Goal: Browse casually: Explore the website without a specific task or goal

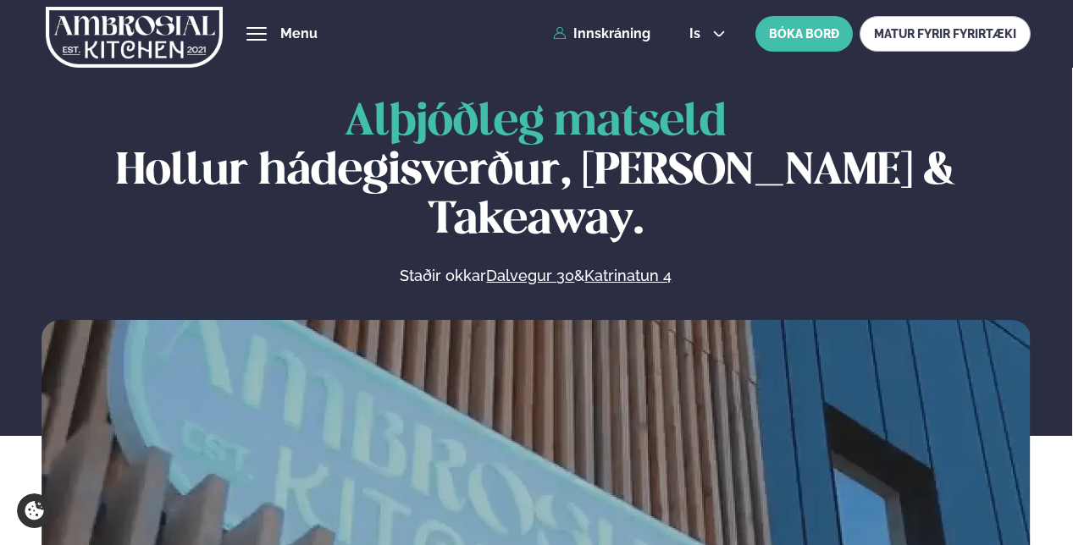
scroll to position [762, 0]
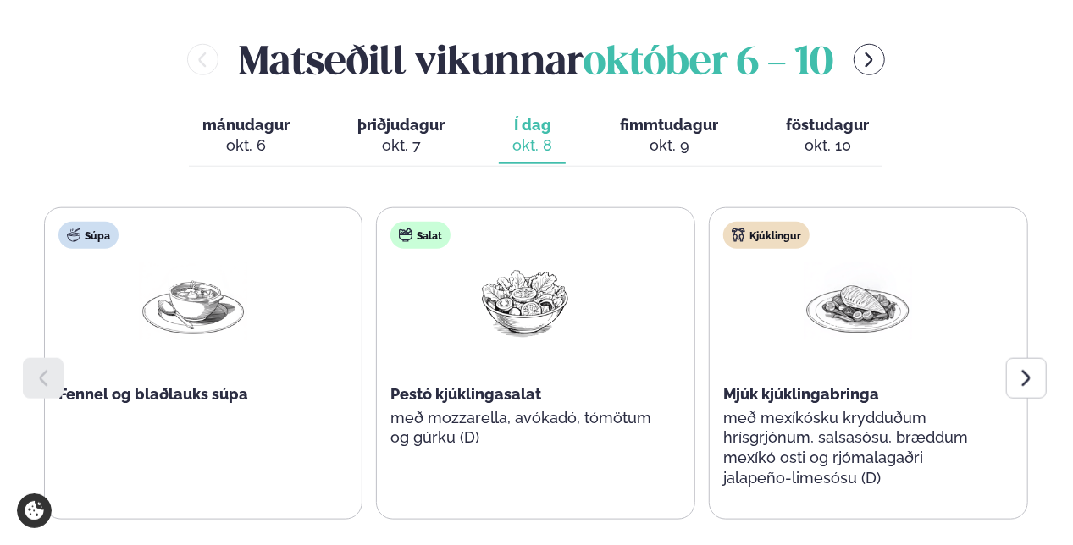
click at [1039, 358] on div at bounding box center [1026, 378] width 41 height 41
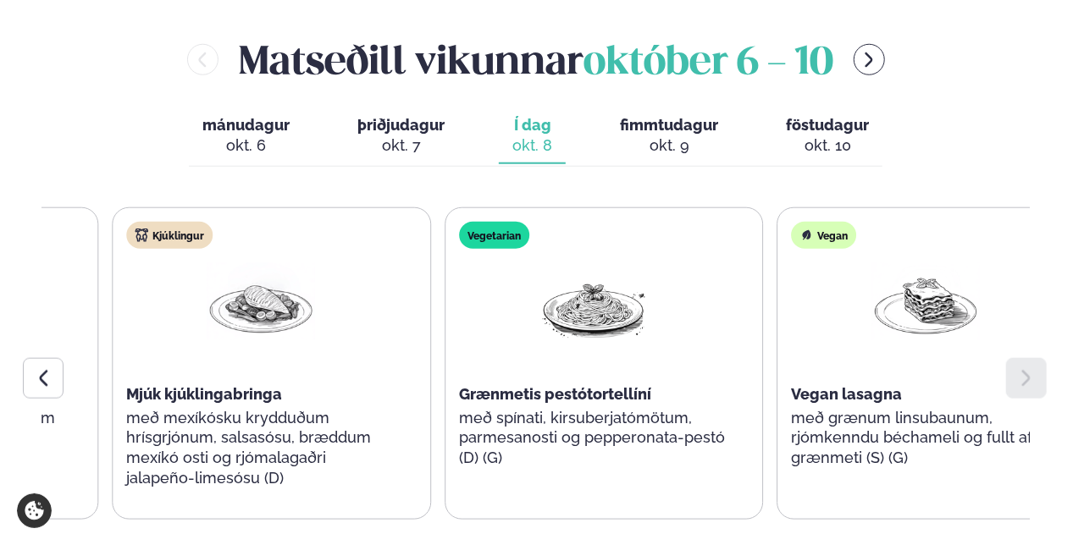
click at [544, 385] on span "Grænmetis pestótortellíní" at bounding box center [555, 394] width 192 height 18
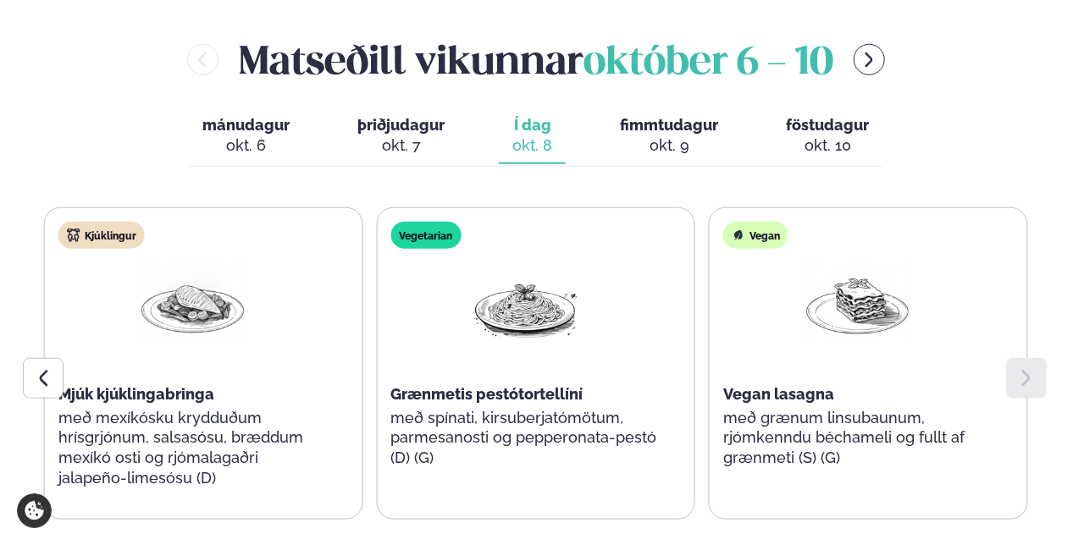
click at [557, 385] on span "Grænmetis pestótortellíní" at bounding box center [486, 394] width 192 height 18
click at [556, 385] on span "Grænmetis pestótortellíní" at bounding box center [486, 394] width 192 height 18
click at [554, 385] on span "Grænmetis pestótortellíní" at bounding box center [486, 394] width 192 height 18
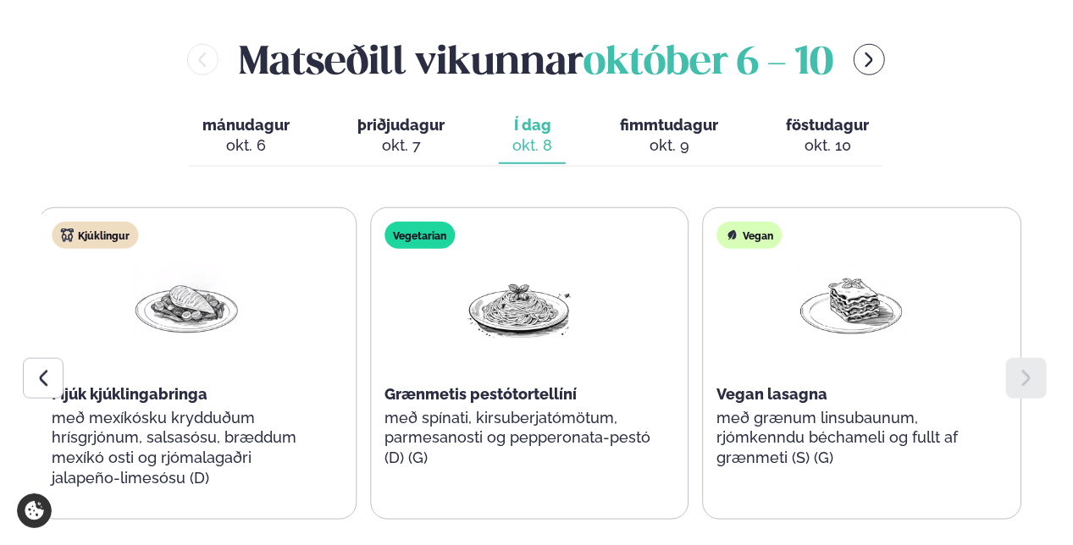
click at [556, 384] on div "Grænmetis pestótortellíní" at bounding box center [518, 394] width 269 height 20
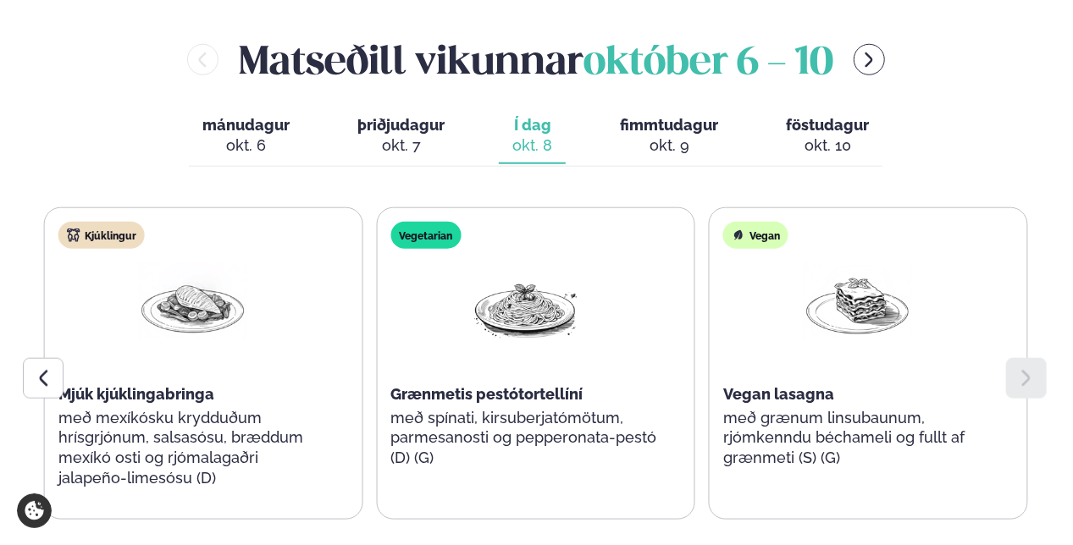
click at [516, 385] on span "Grænmetis pestótortellíní" at bounding box center [486, 394] width 192 height 18
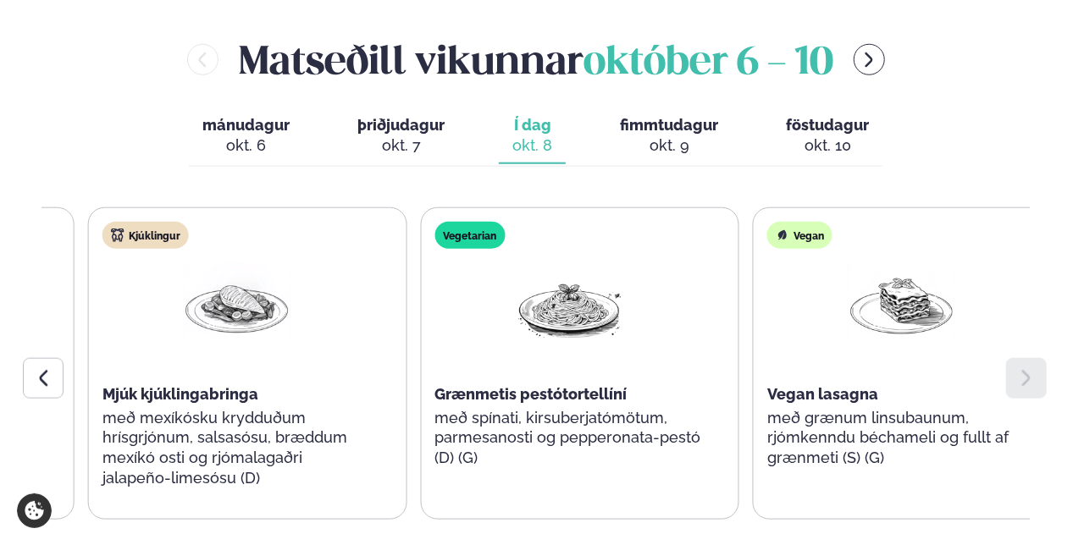
click at [551, 385] on span "Grænmetis pestótortellíní" at bounding box center [530, 394] width 192 height 18
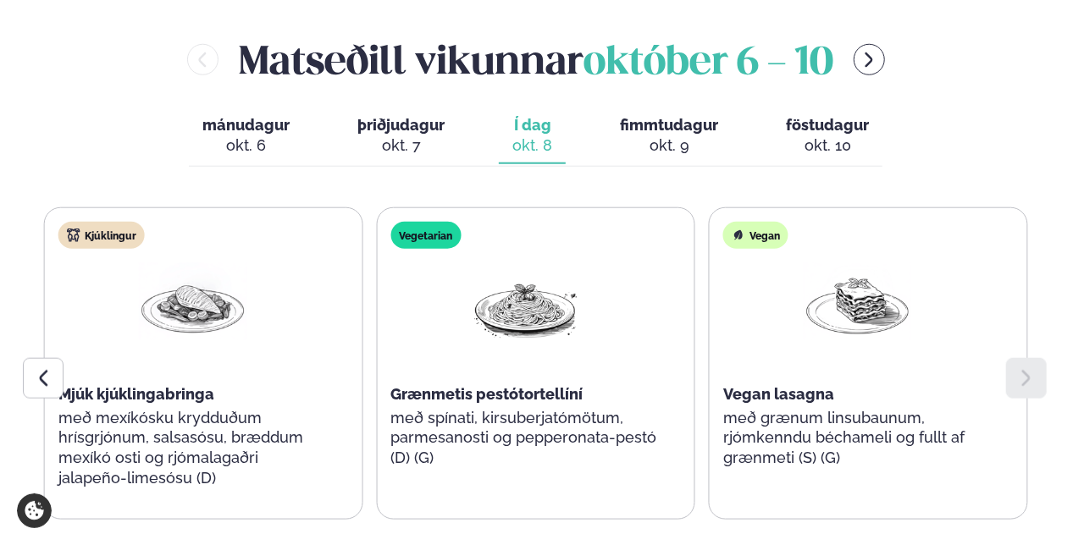
scroll to position [1016, 0]
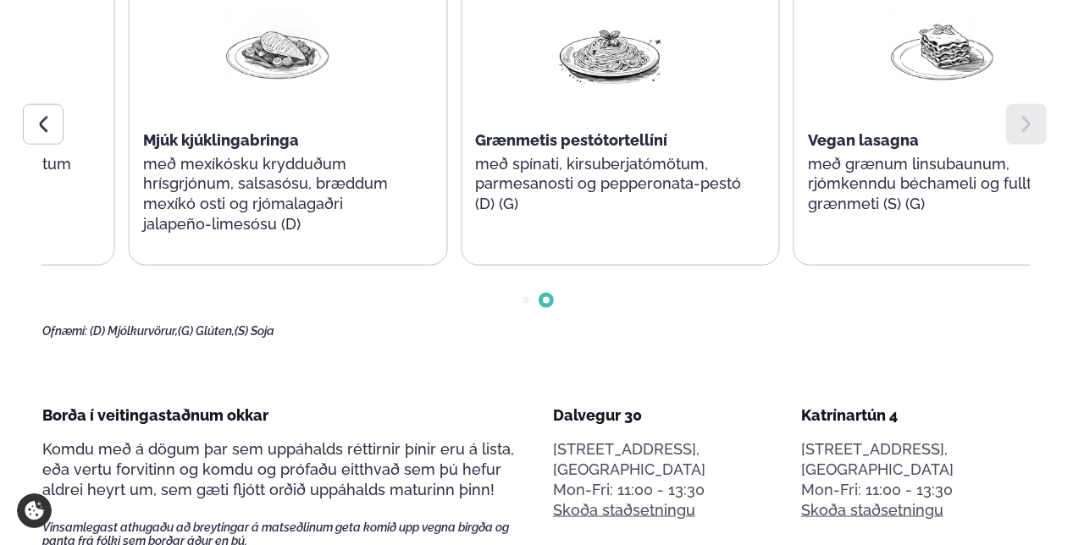
click at [576, 131] on span "Grænmetis pestótortellíní" at bounding box center [571, 140] width 192 height 18
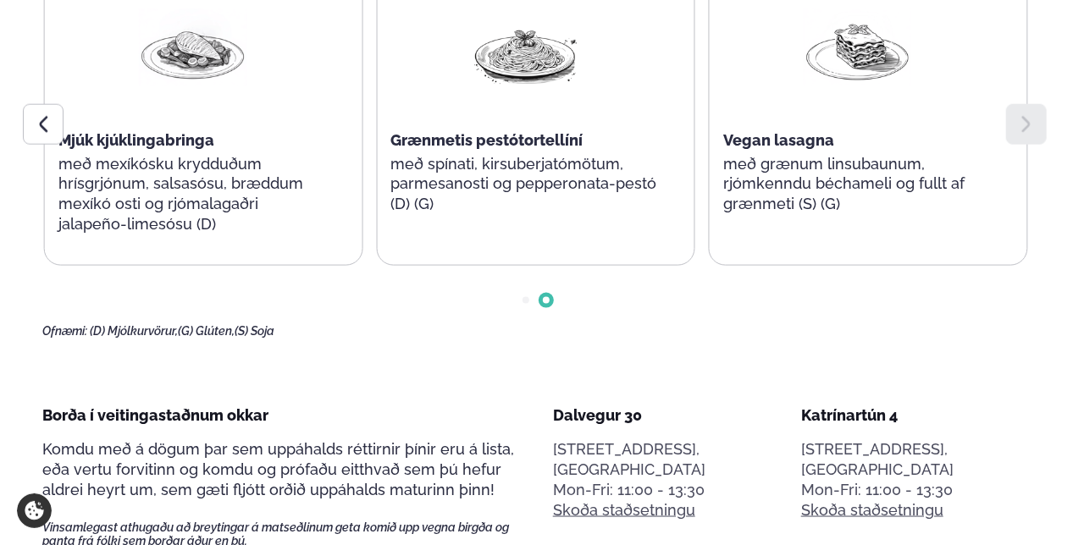
click at [660, 154] on p "með spínati, kirsuberjatómötum, parmesanosti og pepperonata-pestó (D) (G)" at bounding box center [524, 184] width 269 height 61
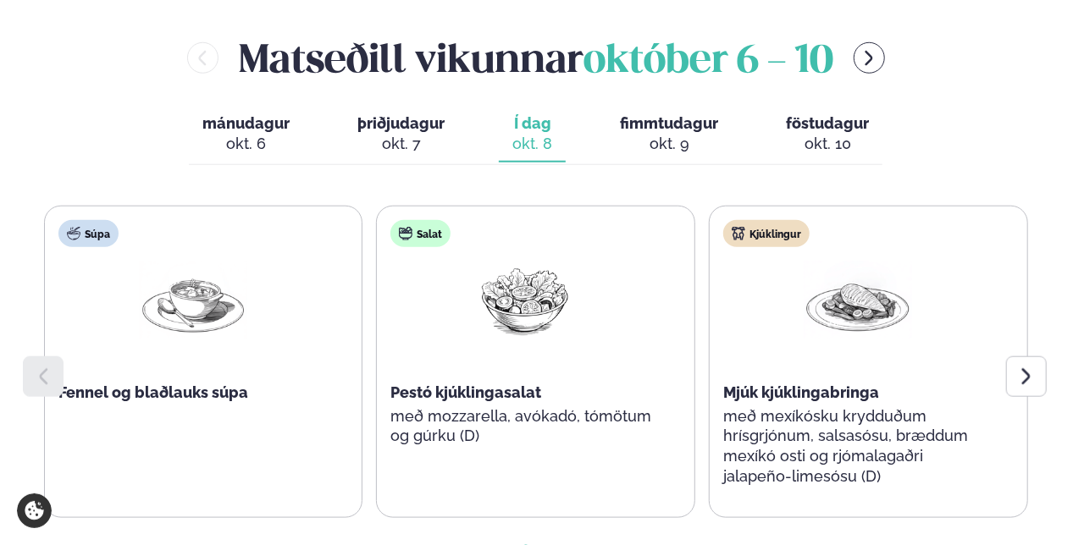
scroll to position [762, 0]
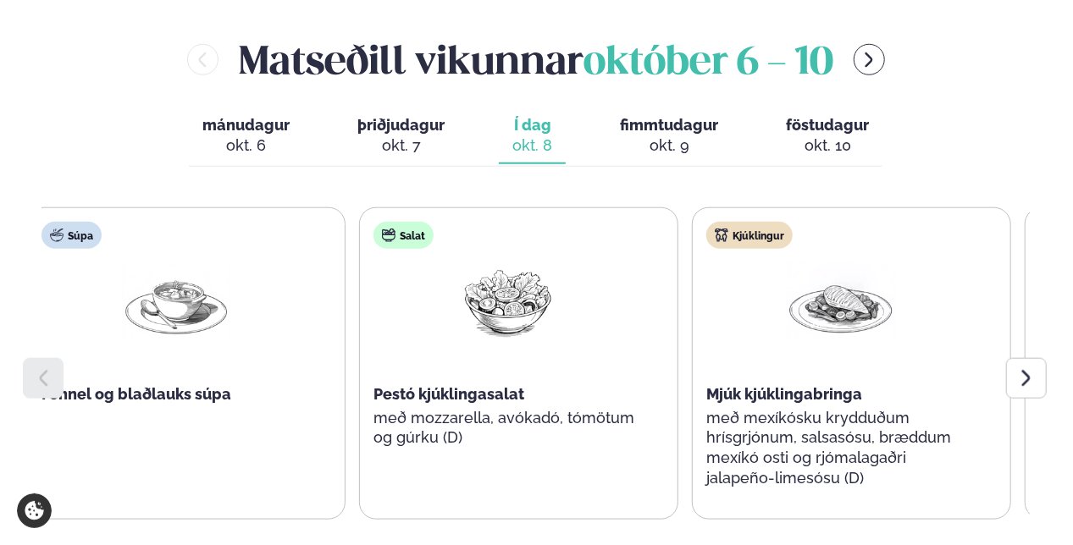
click at [693, 300] on div "Kjúklingur Mjúk kjúklingabringa með mexíkósku krydduðum hrísgrjónum, salsasósu,…" at bounding box center [841, 364] width 296 height 312
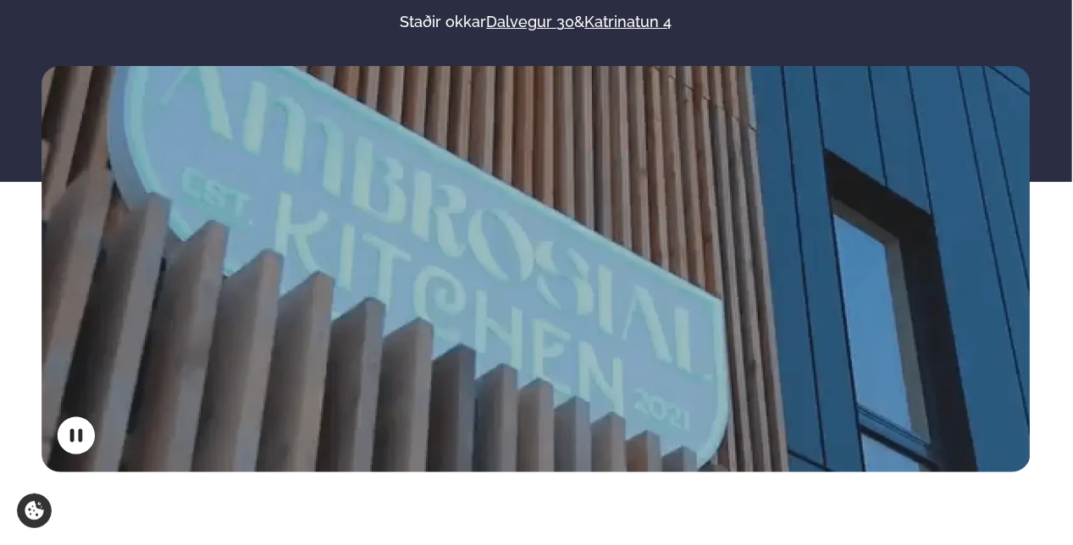
scroll to position [0, 0]
